Goal: Task Accomplishment & Management: Complete application form

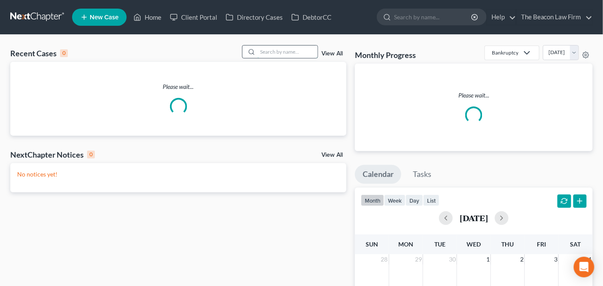
click at [291, 46] on input "search" at bounding box center [287, 51] width 60 height 12
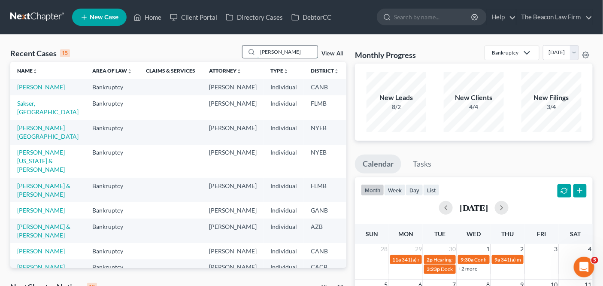
type input "[PERSON_NAME]"
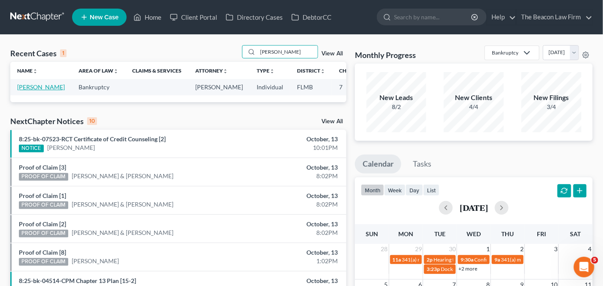
click at [28, 88] on link "[PERSON_NAME]" at bounding box center [41, 86] width 48 height 7
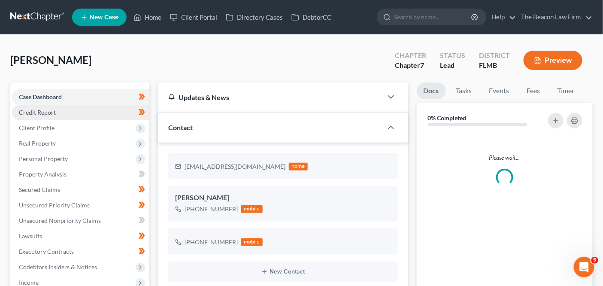
click at [43, 118] on link "Credit Report" at bounding box center [80, 112] width 137 height 15
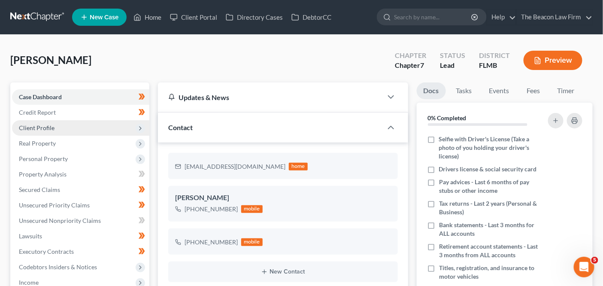
click at [42, 129] on span "Client Profile" at bounding box center [37, 127] width 36 height 7
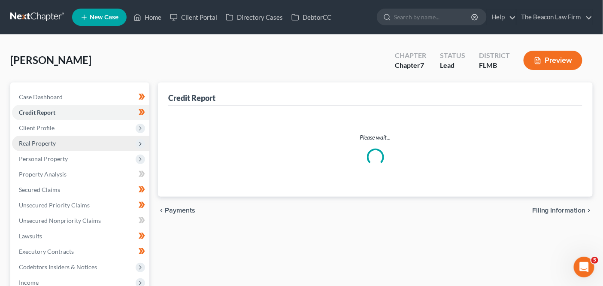
click at [44, 140] on span "Real Property" at bounding box center [37, 142] width 37 height 7
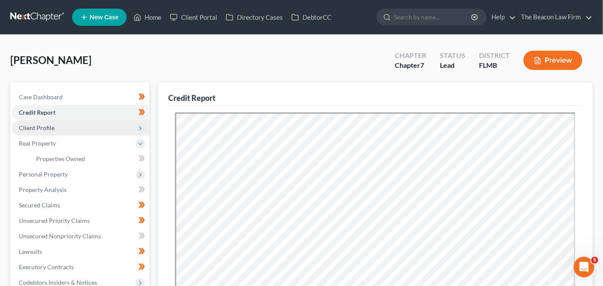
click at [48, 129] on span "Client Profile" at bounding box center [37, 127] width 36 height 7
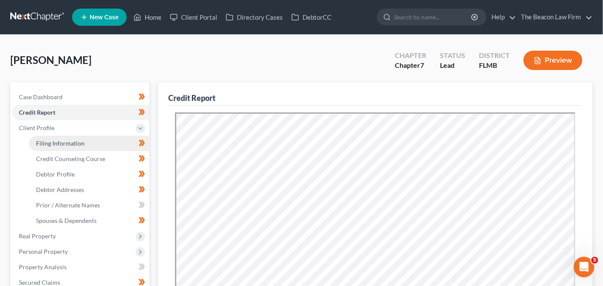
click at [48, 143] on span "Filing Information" at bounding box center [60, 142] width 48 height 7
select select "1"
select select "0"
select select "9"
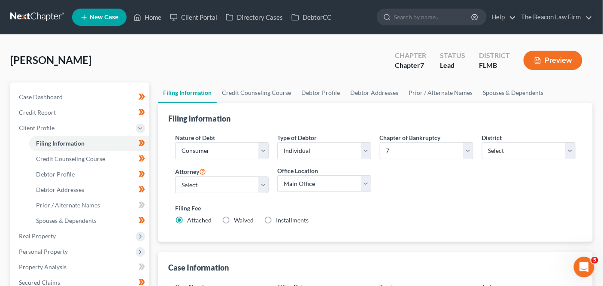
click at [343, 223] on div "Filing Fee Attached Waived Waived Installments Installments" at bounding box center [375, 213] width 400 height 21
